Goal: Navigation & Orientation: Find specific page/section

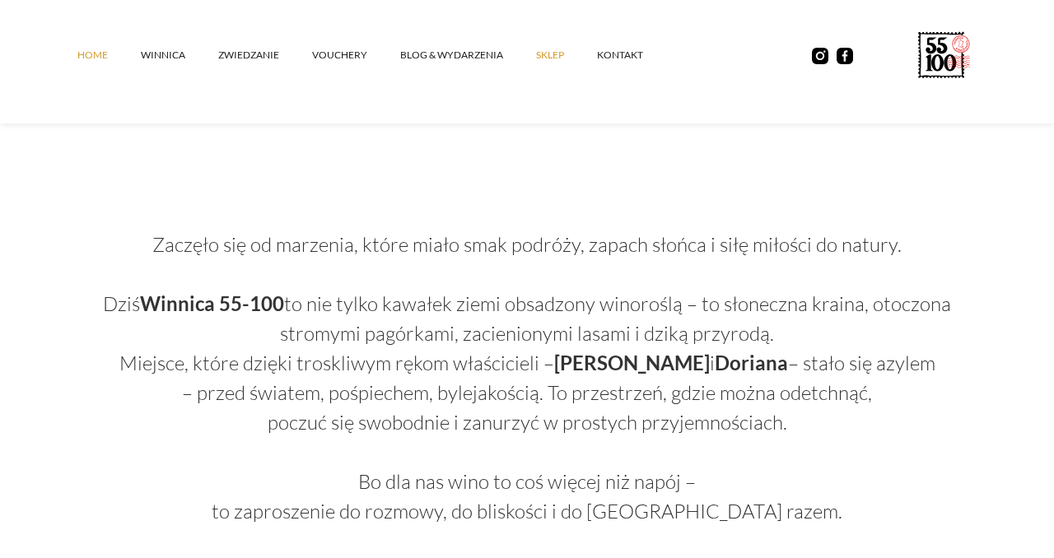
scroll to position [863, 0]
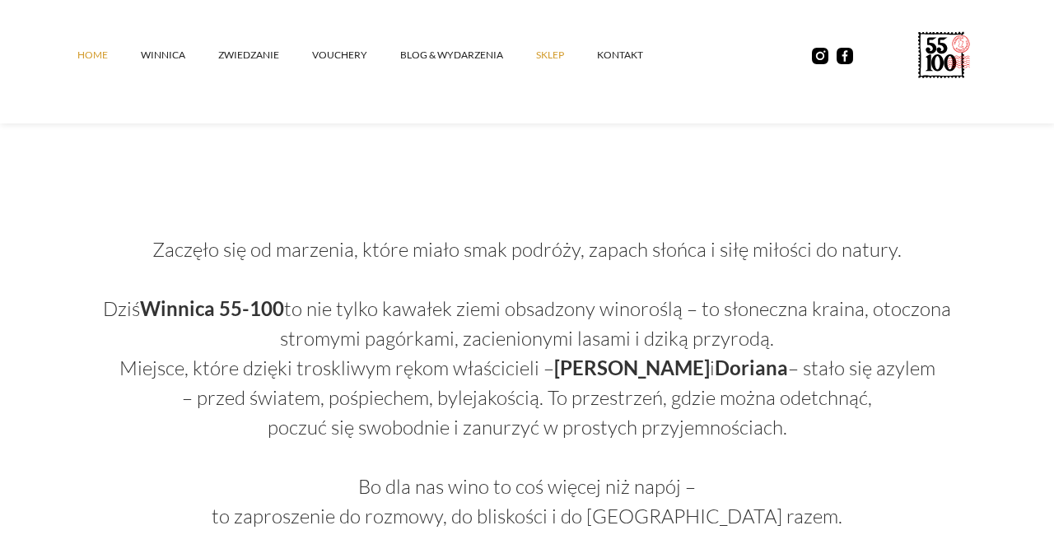
click at [555, 57] on link "SKLEP" at bounding box center [566, 54] width 61 height 49
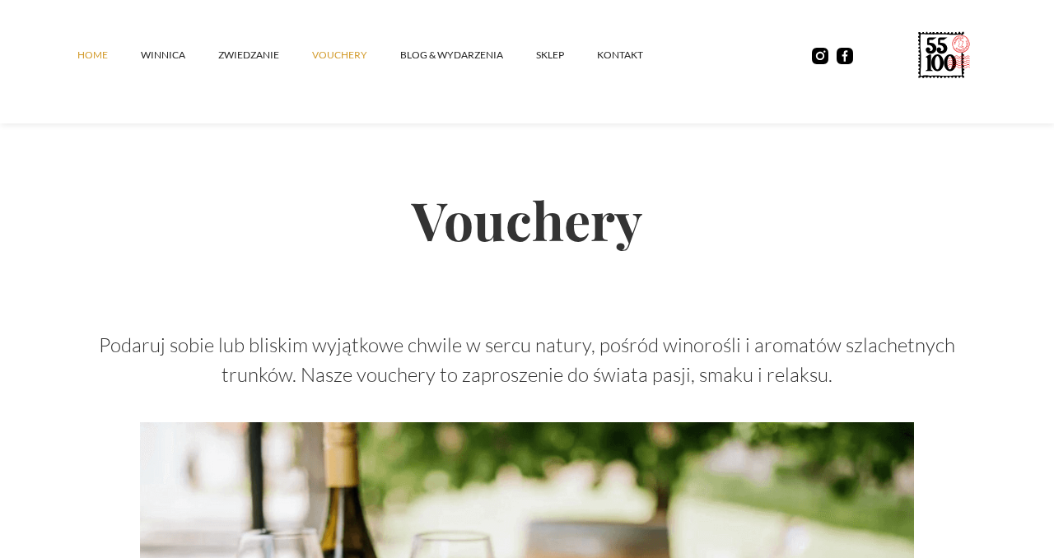
click at [99, 57] on link "Home" at bounding box center [108, 54] width 63 height 49
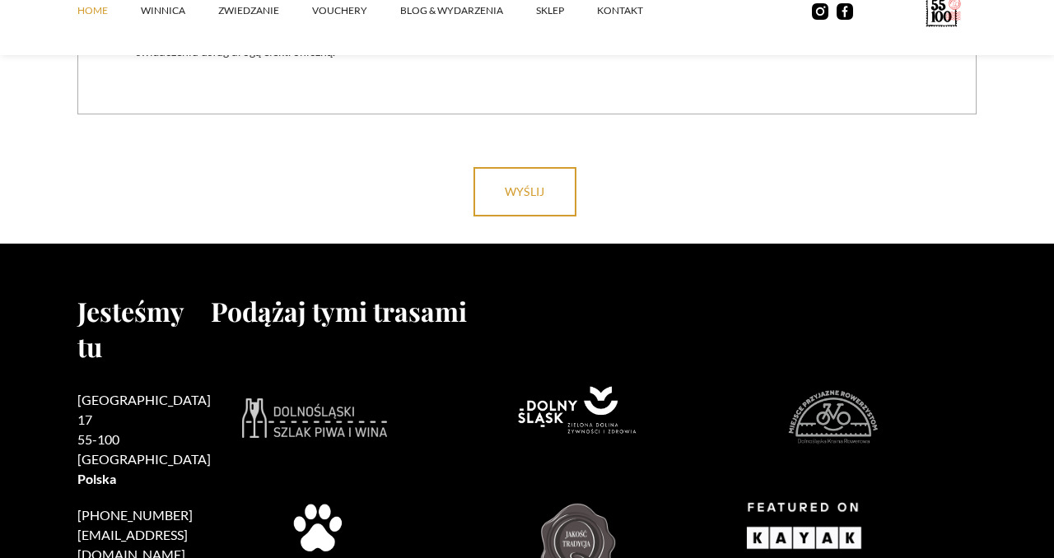
scroll to position [6800, 0]
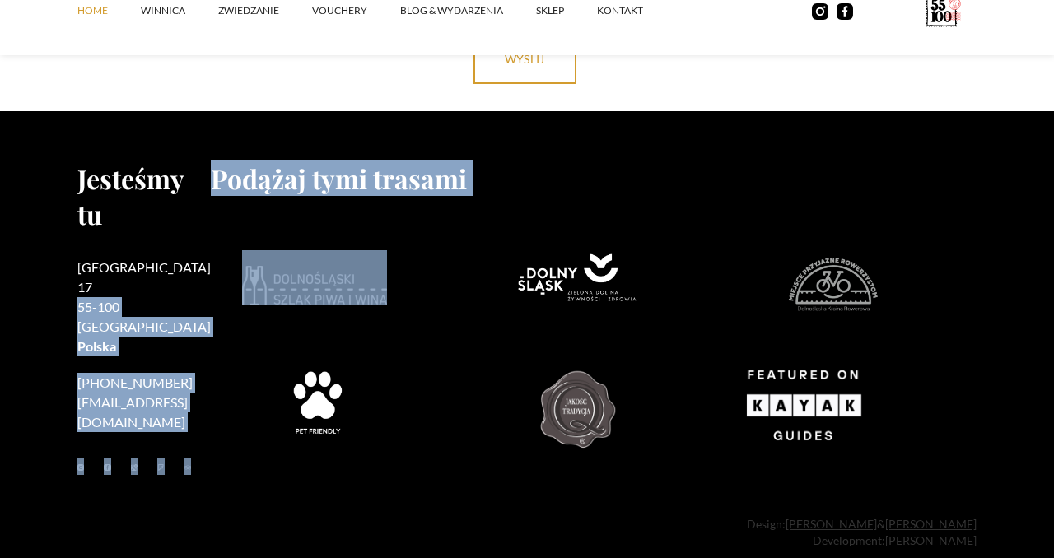
drag, startPoint x: 136, startPoint y: 282, endPoint x: 58, endPoint y: 277, distance: 78.4
click at [50, 277] on footer "Jesteśmy tu Rzepotowice 17 55-100 Trzebnica Polska +48 730 706 690 kontakt@5510…" at bounding box center [527, 346] width 1054 height 471
click at [67, 277] on footer "Jesteśmy tu Rzepotowice 17 55-100 Trzebnica Polska +48 730 706 690 kontakt@5510…" at bounding box center [527, 346] width 1054 height 471
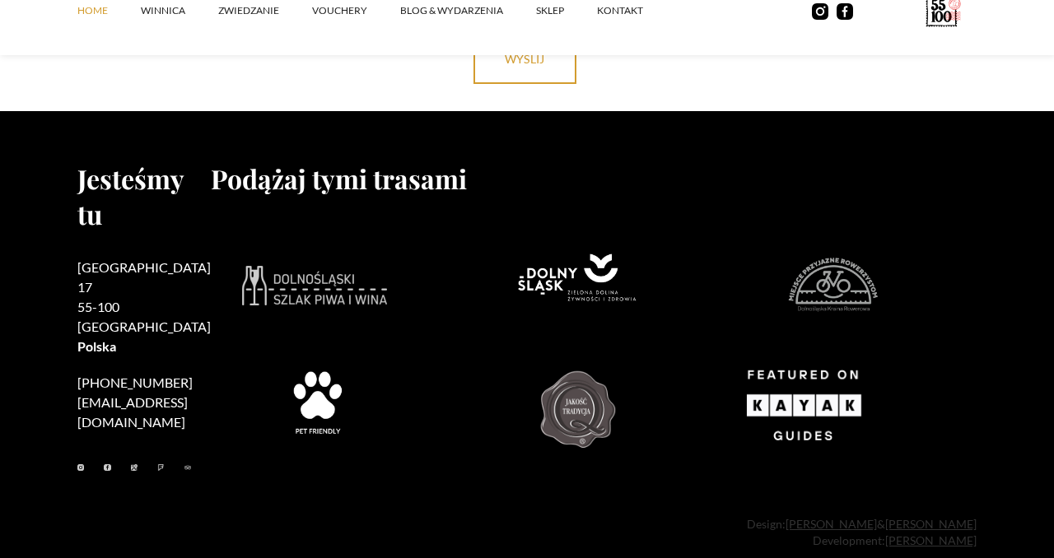
click at [138, 277] on h2 "Rzepotowice 17 55-100 Trzebnica Polska" at bounding box center [143, 307] width 133 height 99
click at [137, 277] on h2 "Rzepotowice 17 55-100 Trzebnica Polska" at bounding box center [143, 307] width 133 height 99
copy h2 "Trzebnica"
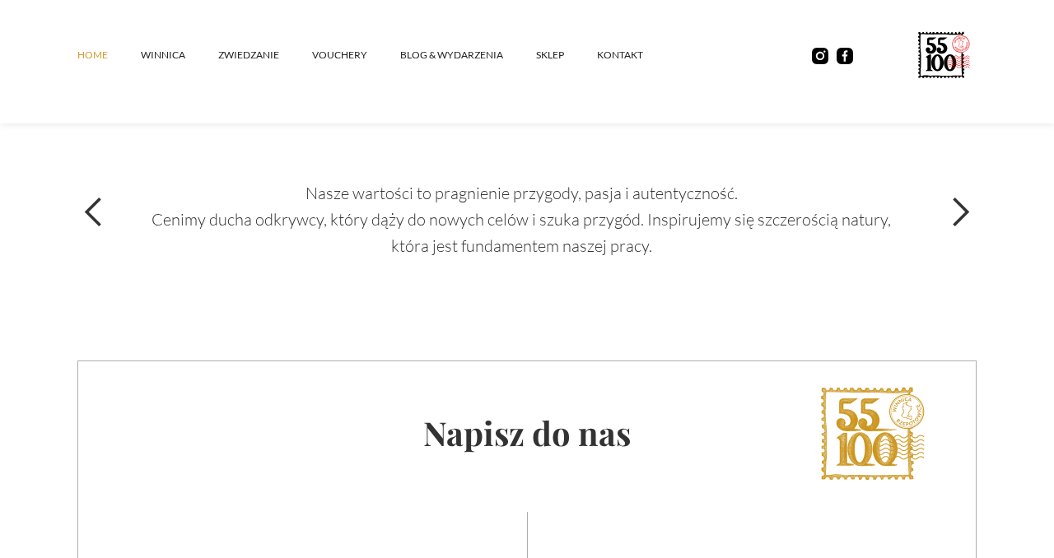
scroll to position [5756, 0]
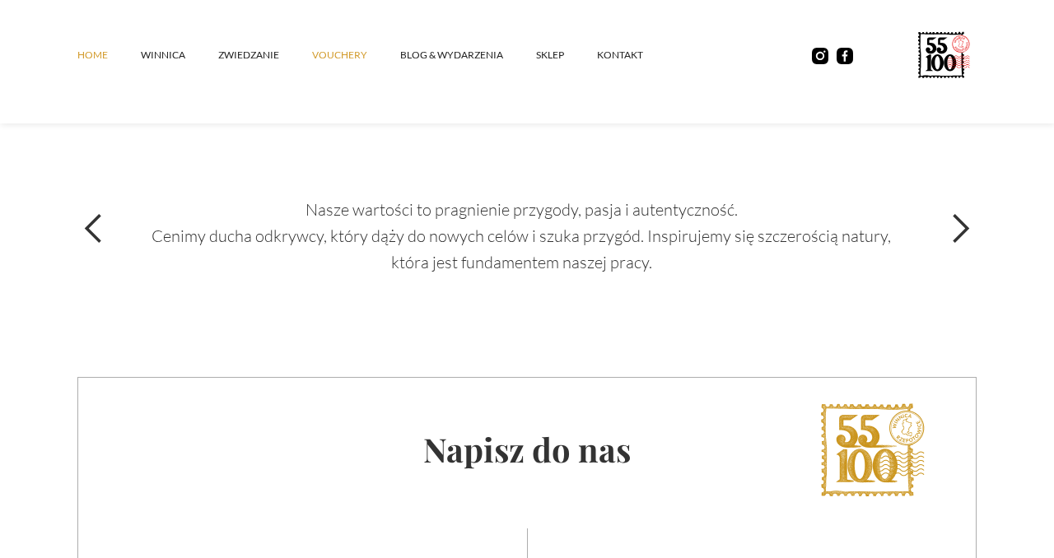
click at [344, 56] on link "vouchery" at bounding box center [356, 54] width 88 height 49
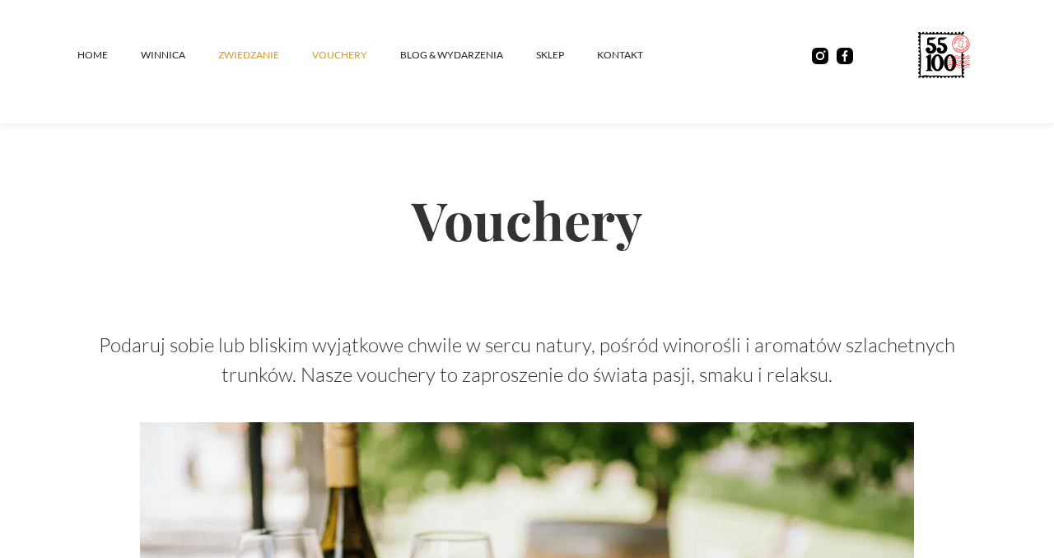
click at [252, 58] on link "ZWIEDZANIE" at bounding box center [265, 54] width 94 height 49
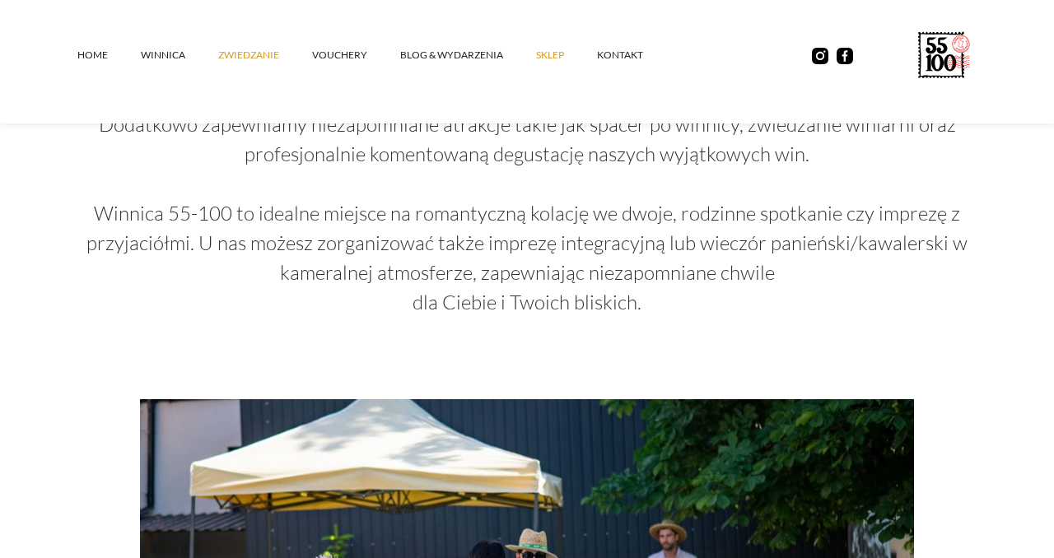
scroll to position [2307, 0]
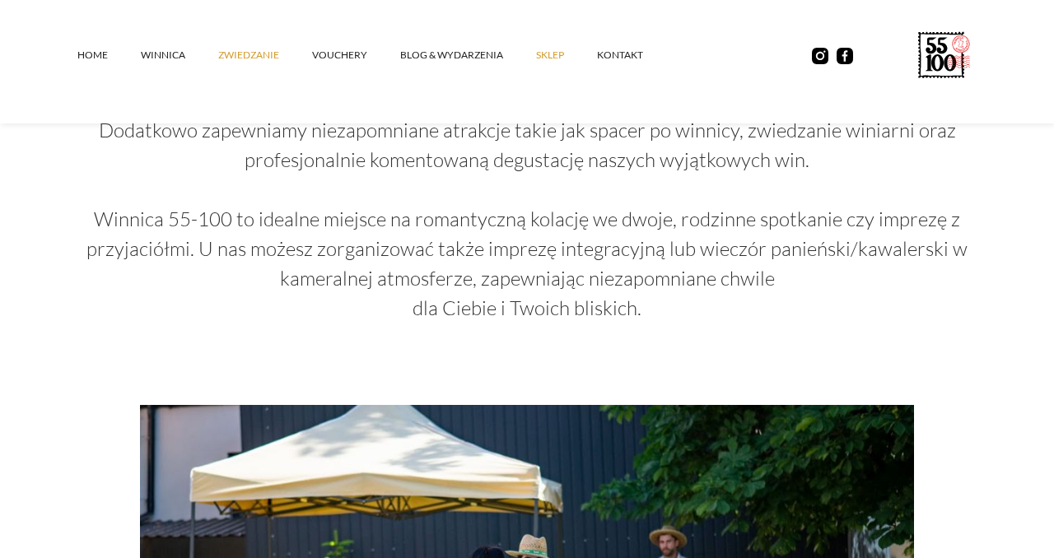
click at [571, 58] on link "SKLEP" at bounding box center [566, 54] width 61 height 49
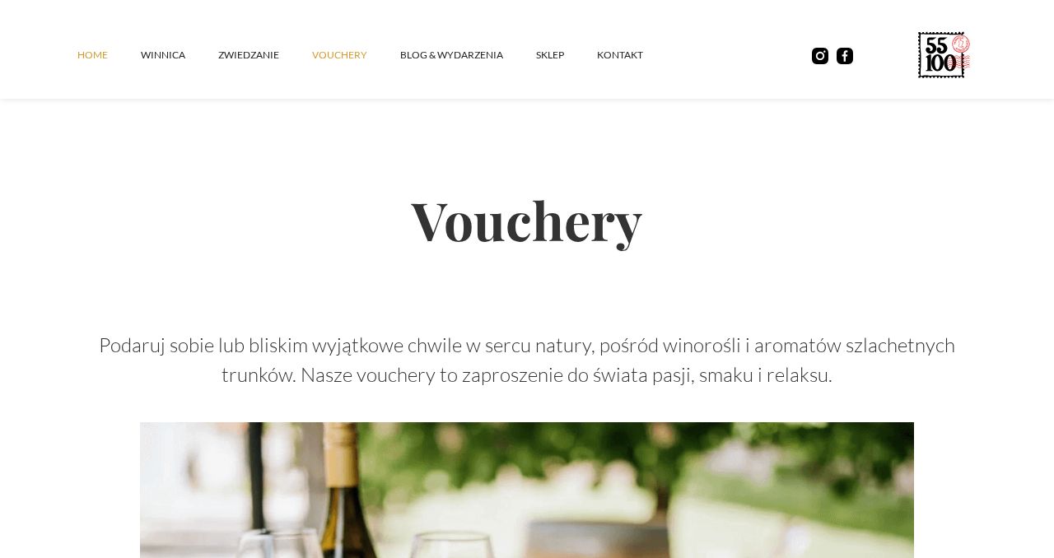
click at [99, 58] on link "Home" at bounding box center [108, 54] width 63 height 49
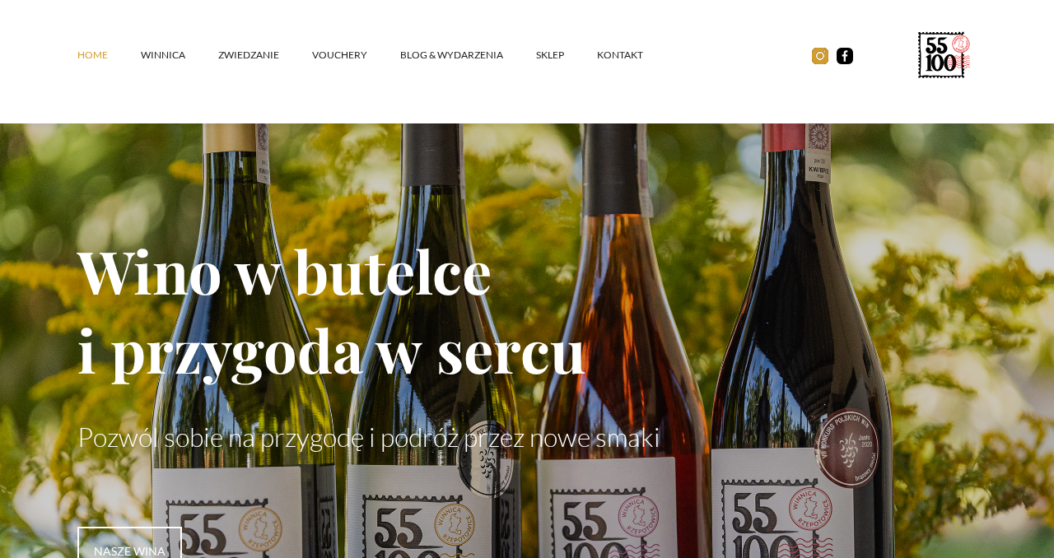
click at [812, 55] on img at bounding box center [820, 56] width 16 height 16
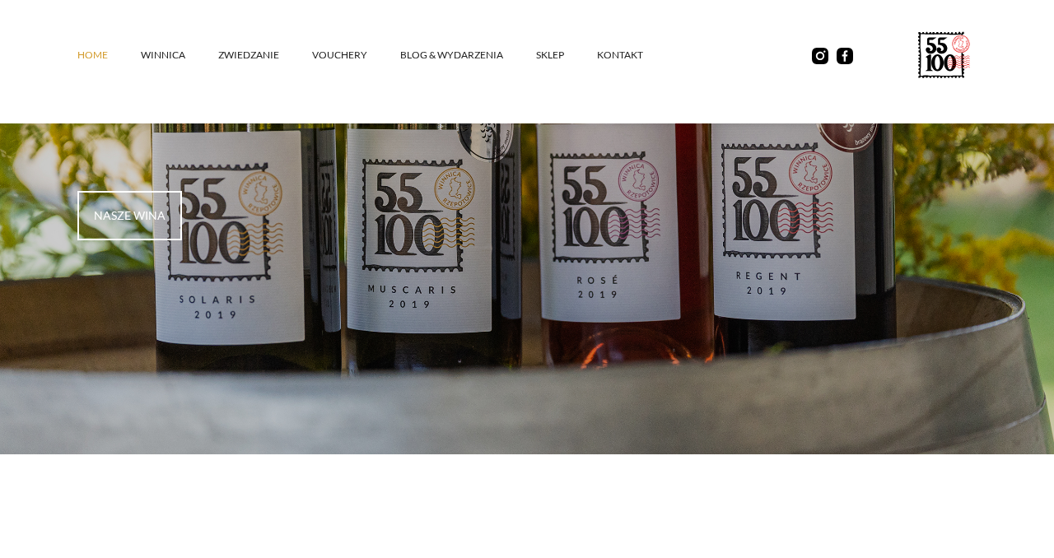
scroll to position [353, 0]
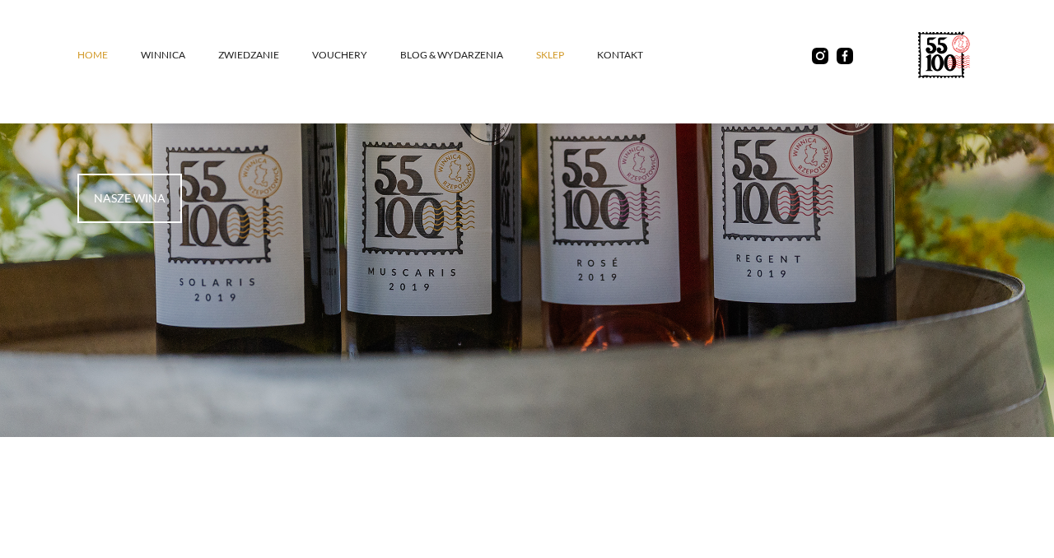
click at [551, 63] on link "SKLEP" at bounding box center [566, 54] width 61 height 49
